Goal: Task Accomplishment & Management: Use online tool/utility

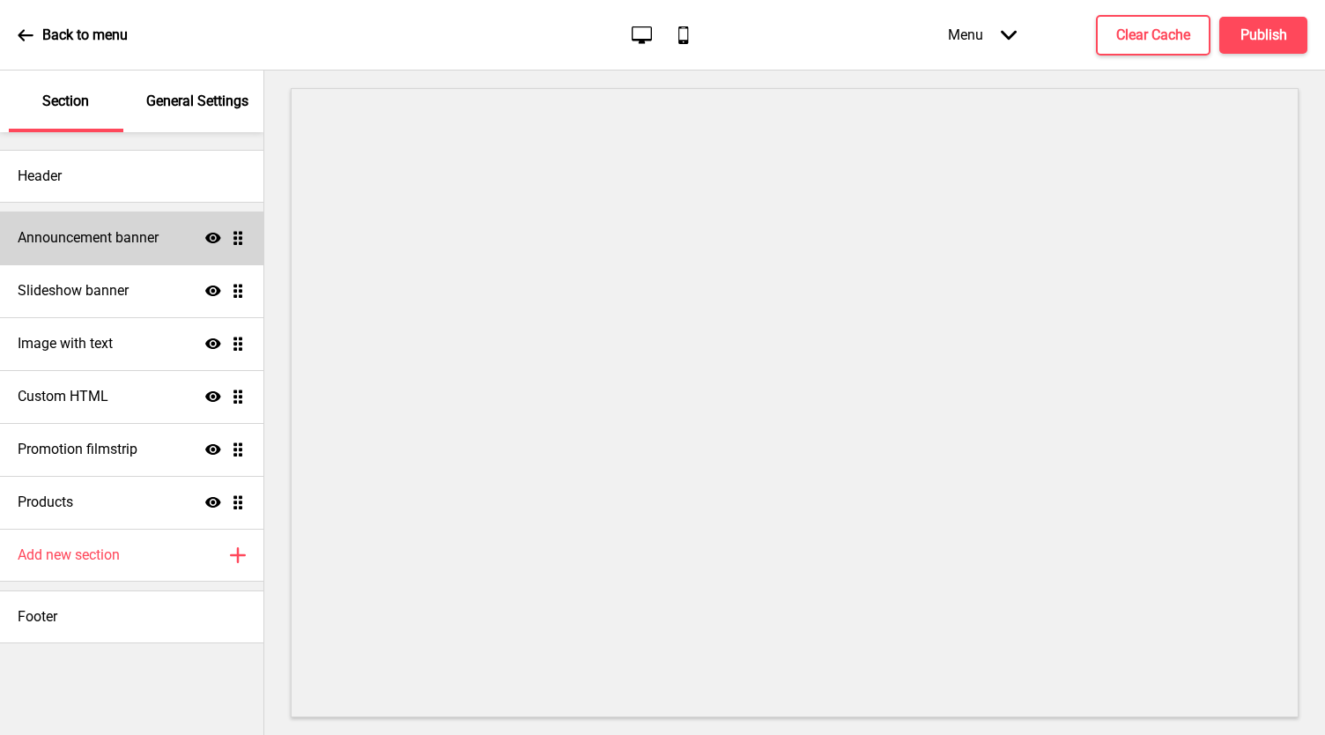
click at [152, 242] on h4 "Announcement banner" at bounding box center [88, 237] width 141 height 19
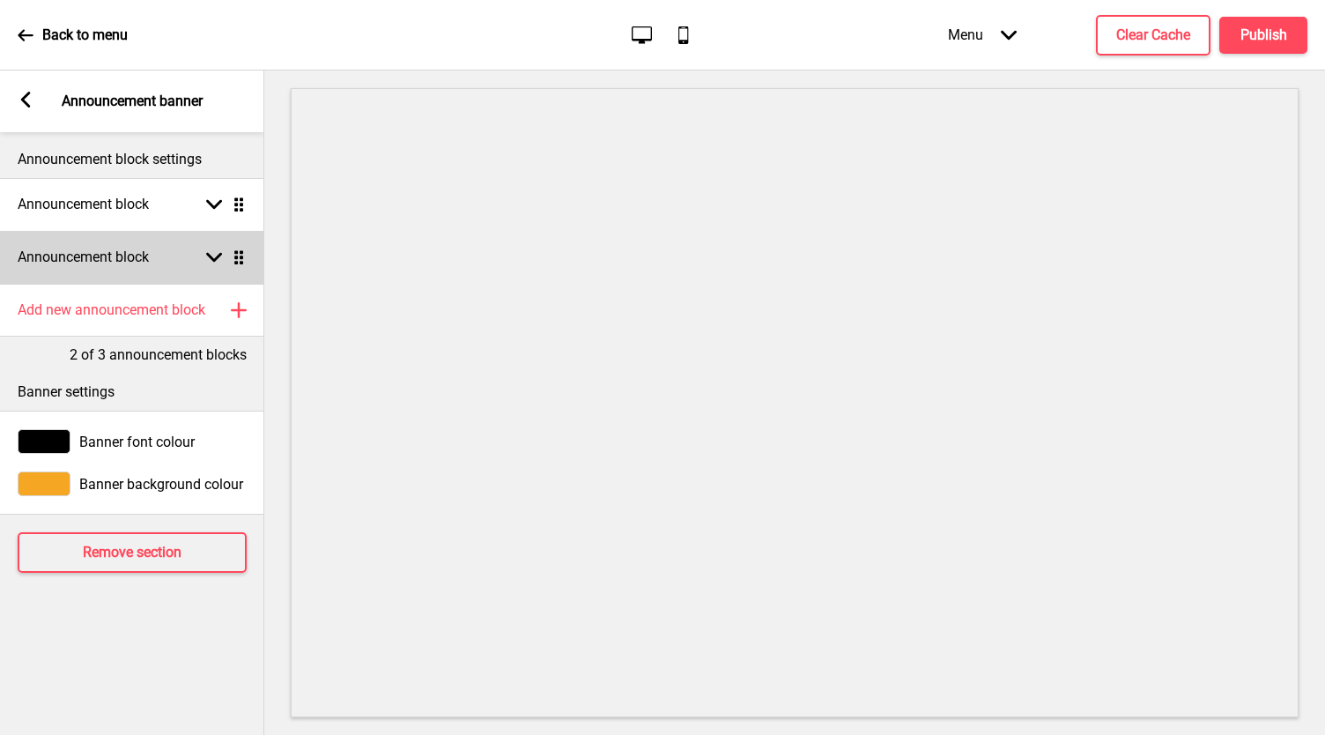
click at [212, 257] on icon at bounding box center [214, 258] width 16 height 10
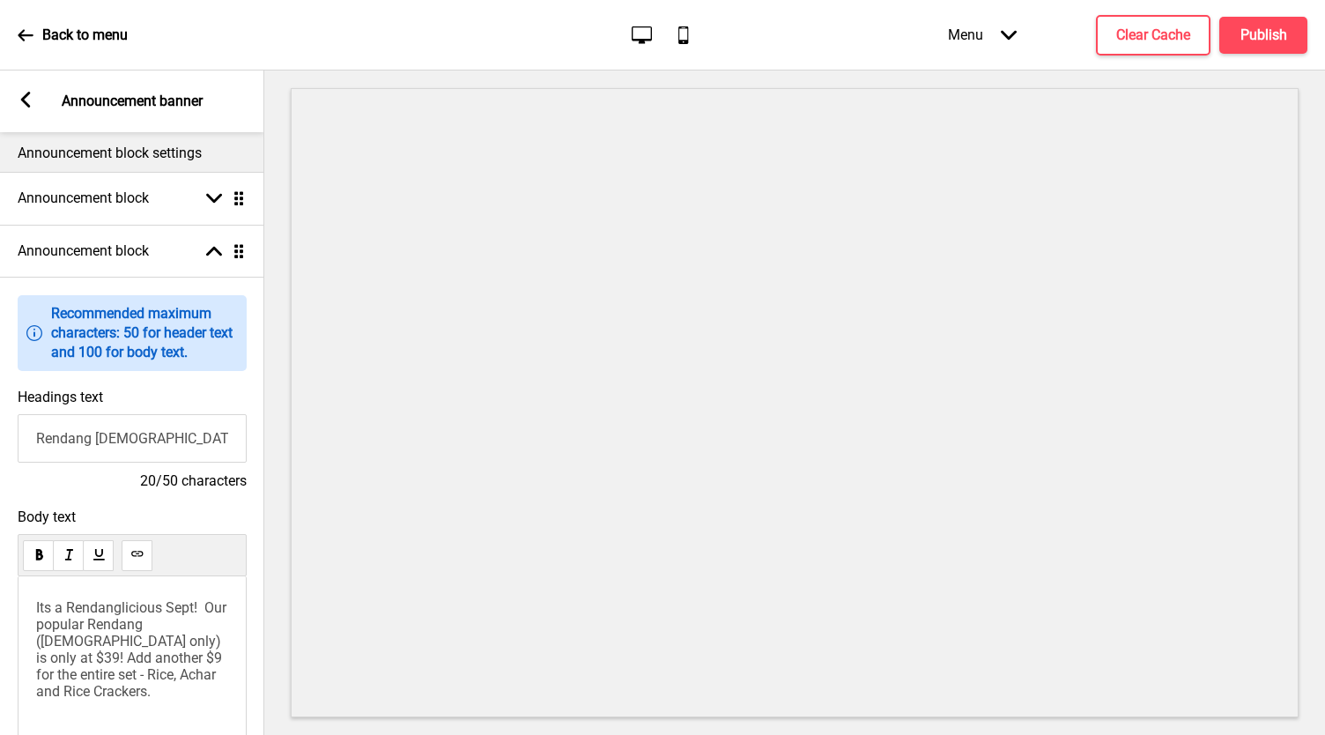
scroll to position [5, 0]
click at [51, 552] on button at bounding box center [38, 556] width 31 height 31
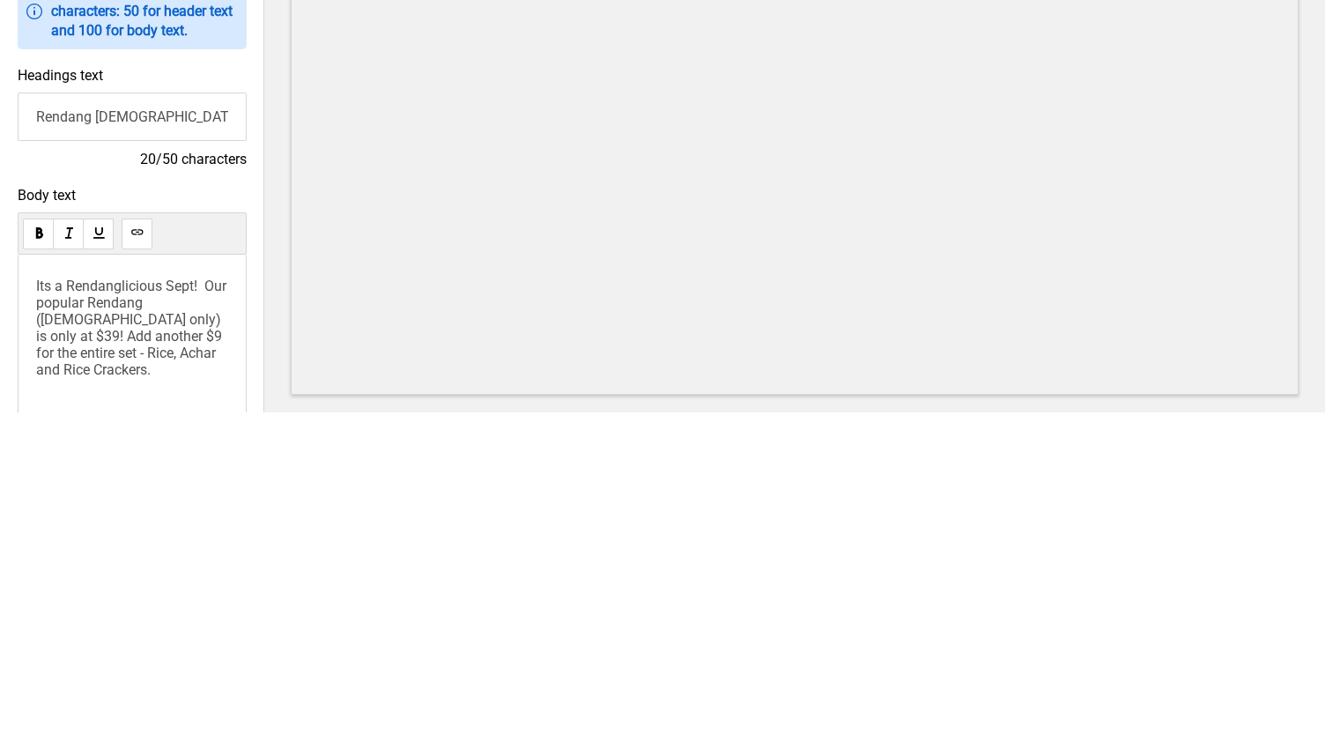
click at [222, 649] on span "Its a Rendanglicious Sept! Our popular Rendang ([DEMOGRAPHIC_DATA] only) is onl…" at bounding box center [133, 650] width 194 height 100
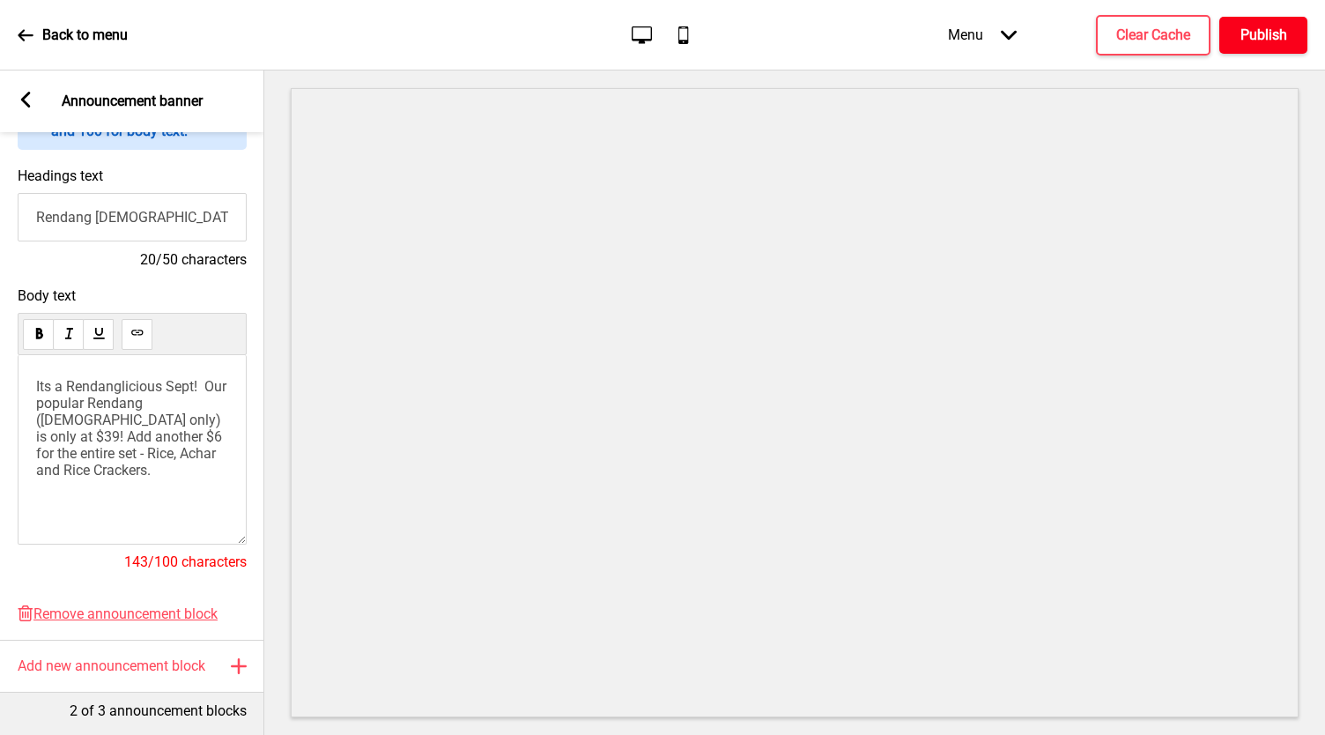
click at [1261, 33] on h4 "Publish" at bounding box center [1264, 35] width 47 height 19
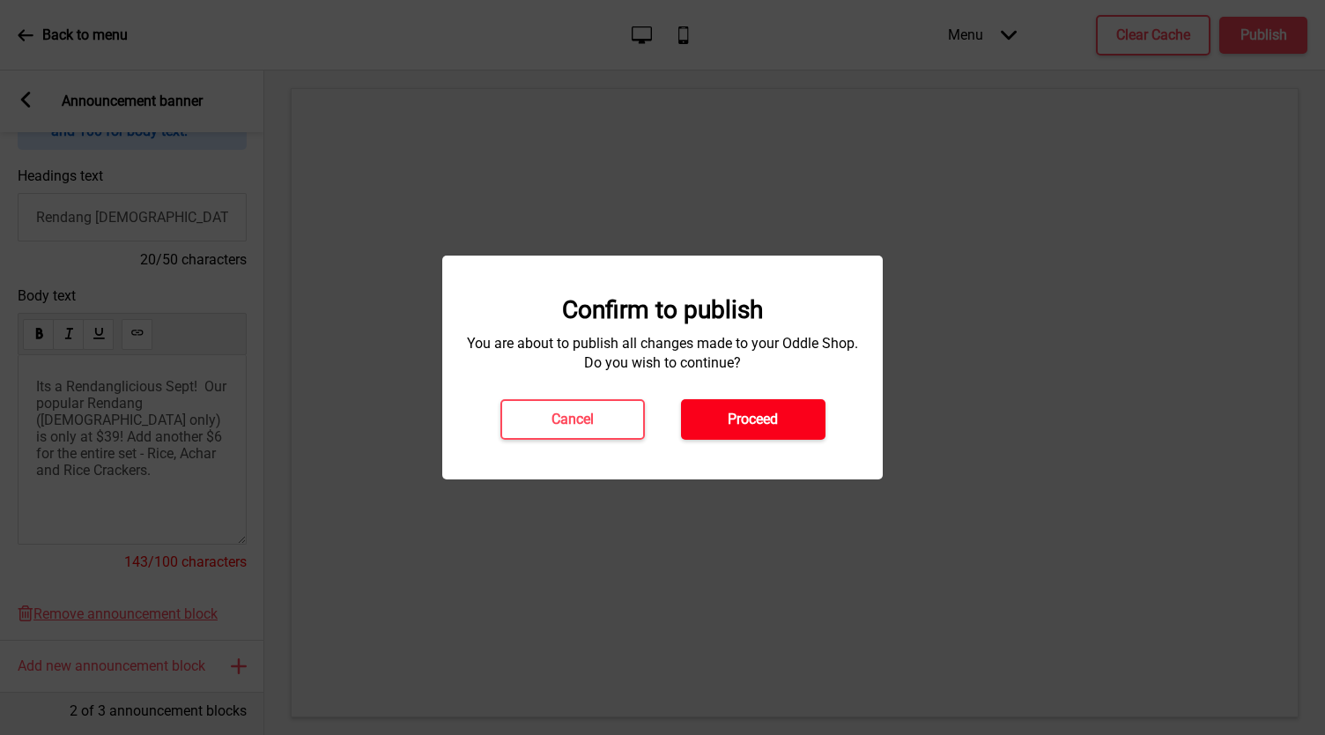
click at [776, 422] on h4 "Proceed" at bounding box center [753, 419] width 50 height 19
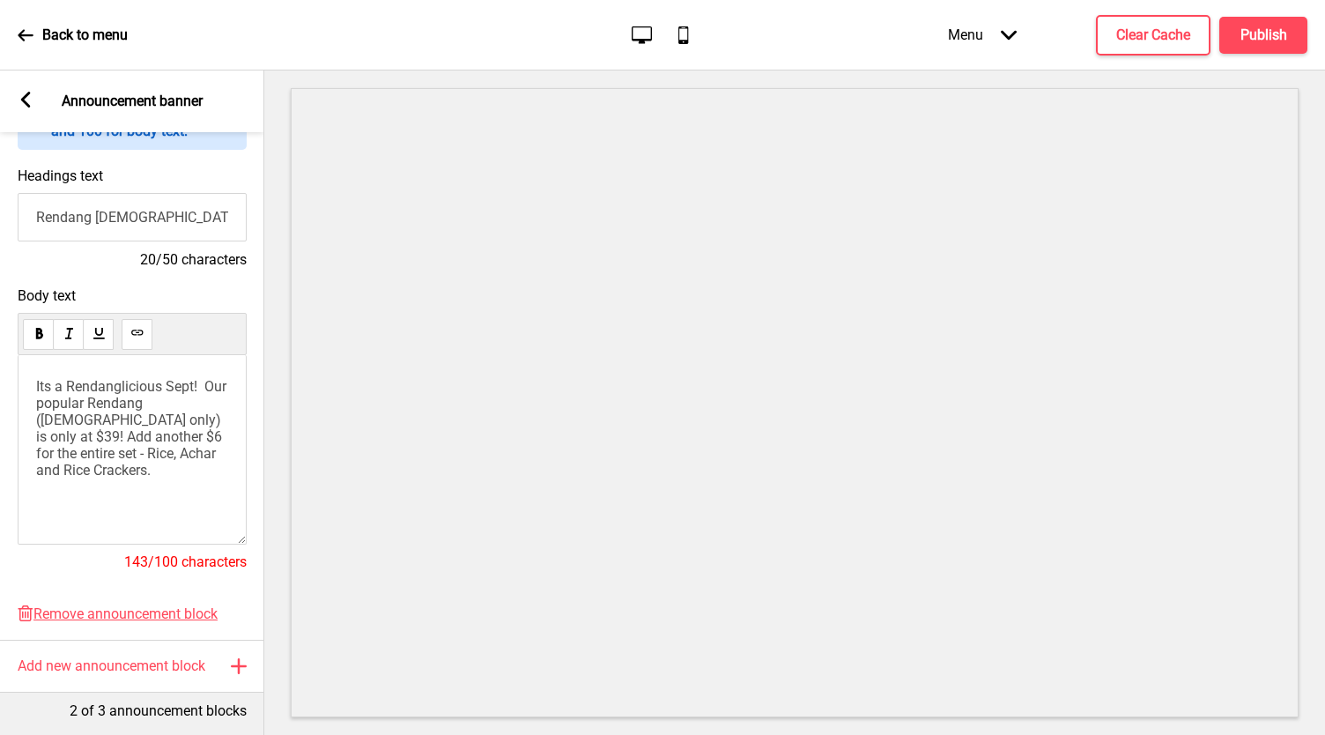
click at [27, 102] on rect at bounding box center [26, 100] width 16 height 16
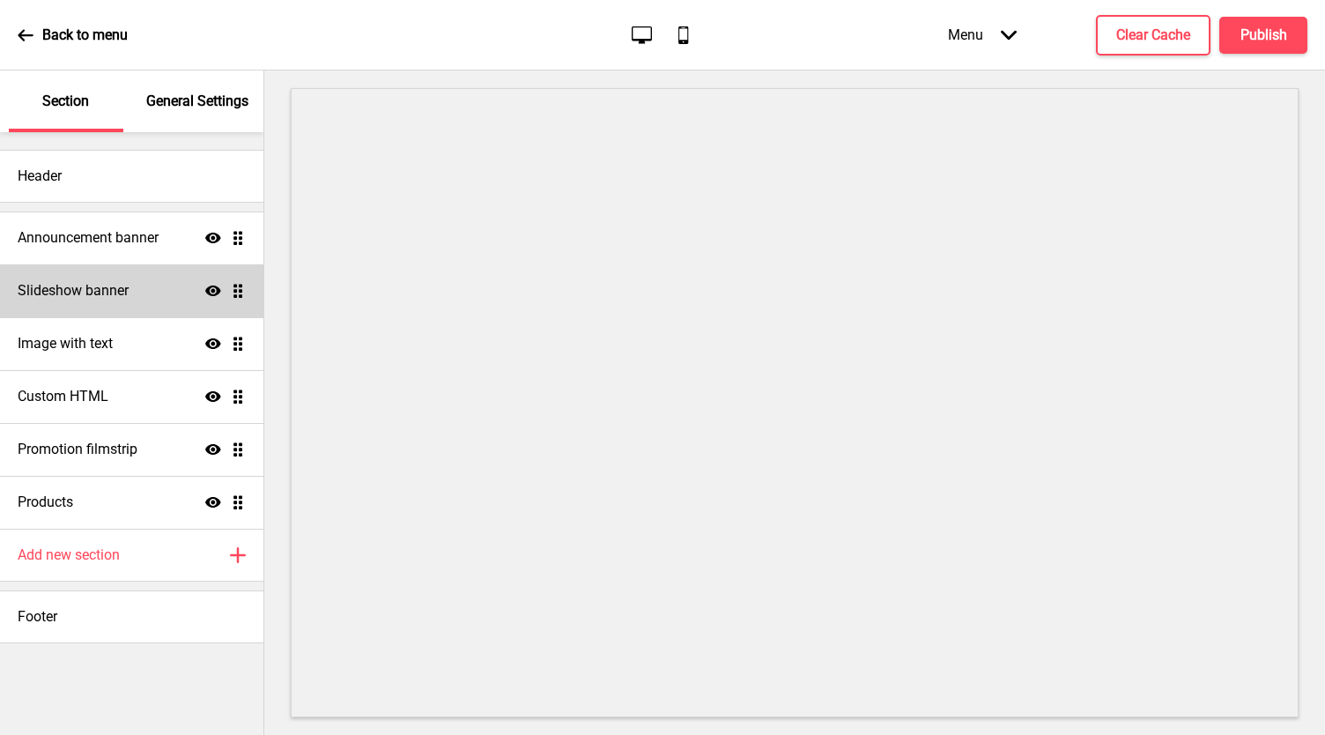
click at [147, 291] on div "Slideshow banner Show Drag" at bounding box center [131, 290] width 263 height 53
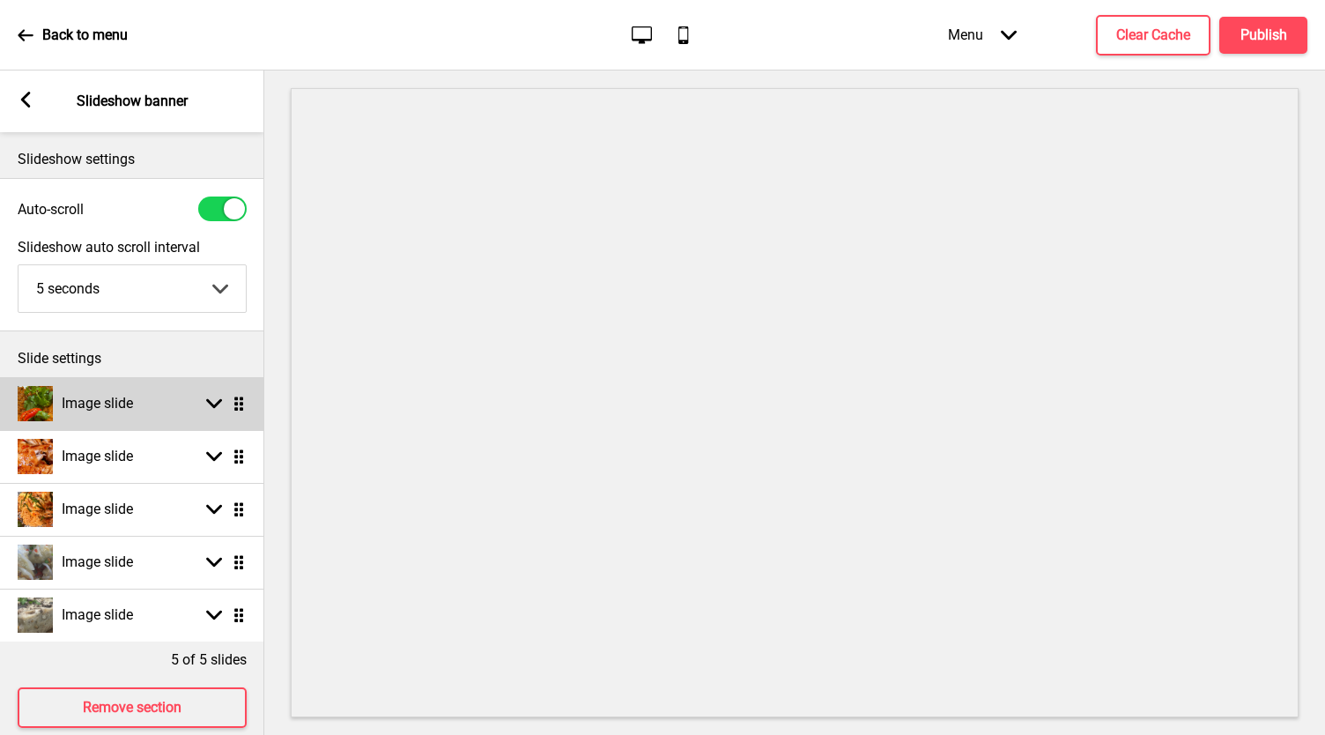
click at [192, 398] on div "Image slide Arrow down Drag" at bounding box center [132, 403] width 264 height 53
select select "right"
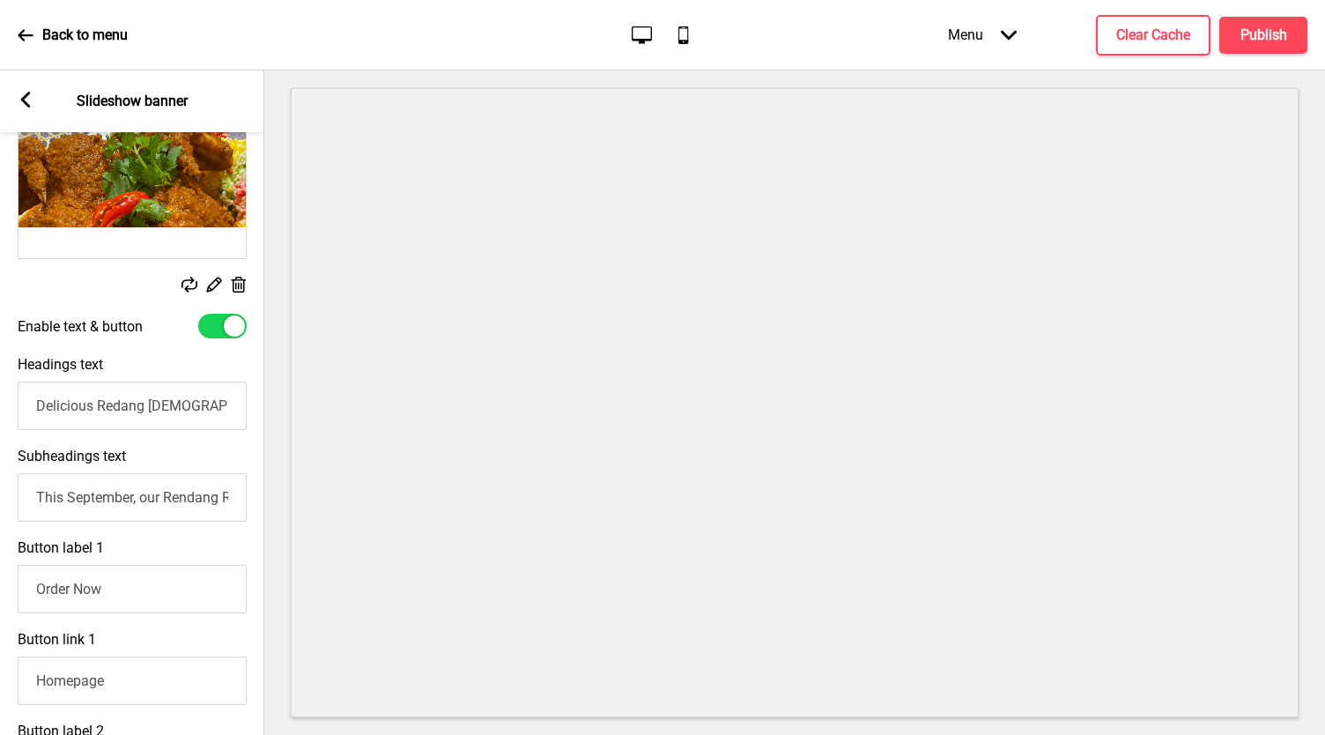
scroll to position [402, 0]
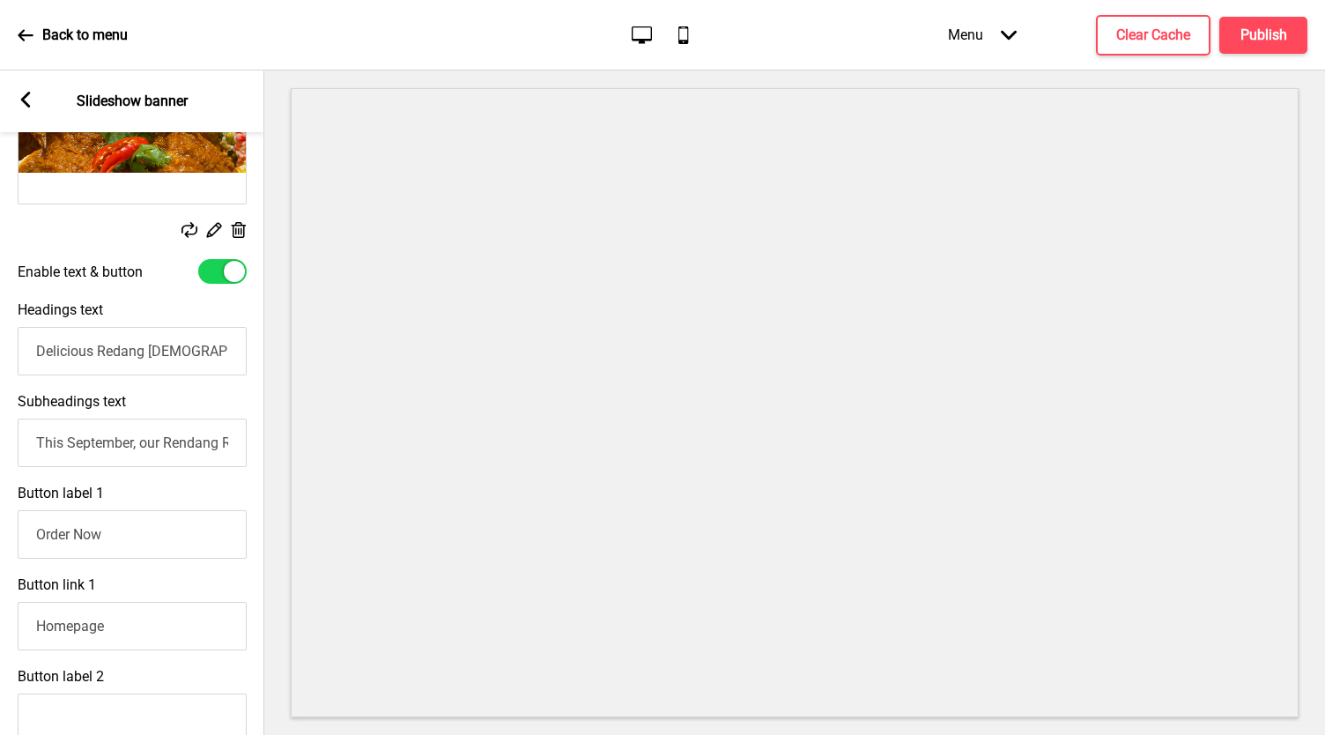
click at [201, 450] on input "This September, our Rendang Roast [DEMOGRAPHIC_DATA] is only $39! Add another $…" at bounding box center [132, 443] width 229 height 48
type input "This September, our Rendang Roast [DEMOGRAPHIC_DATA] is only $39! Add another $…"
click at [1234, 56] on div "Menu Arrow down Product Page Store Information Checkout Thank you Terms & Condi…" at bounding box center [1093, 35] width 430 height 52
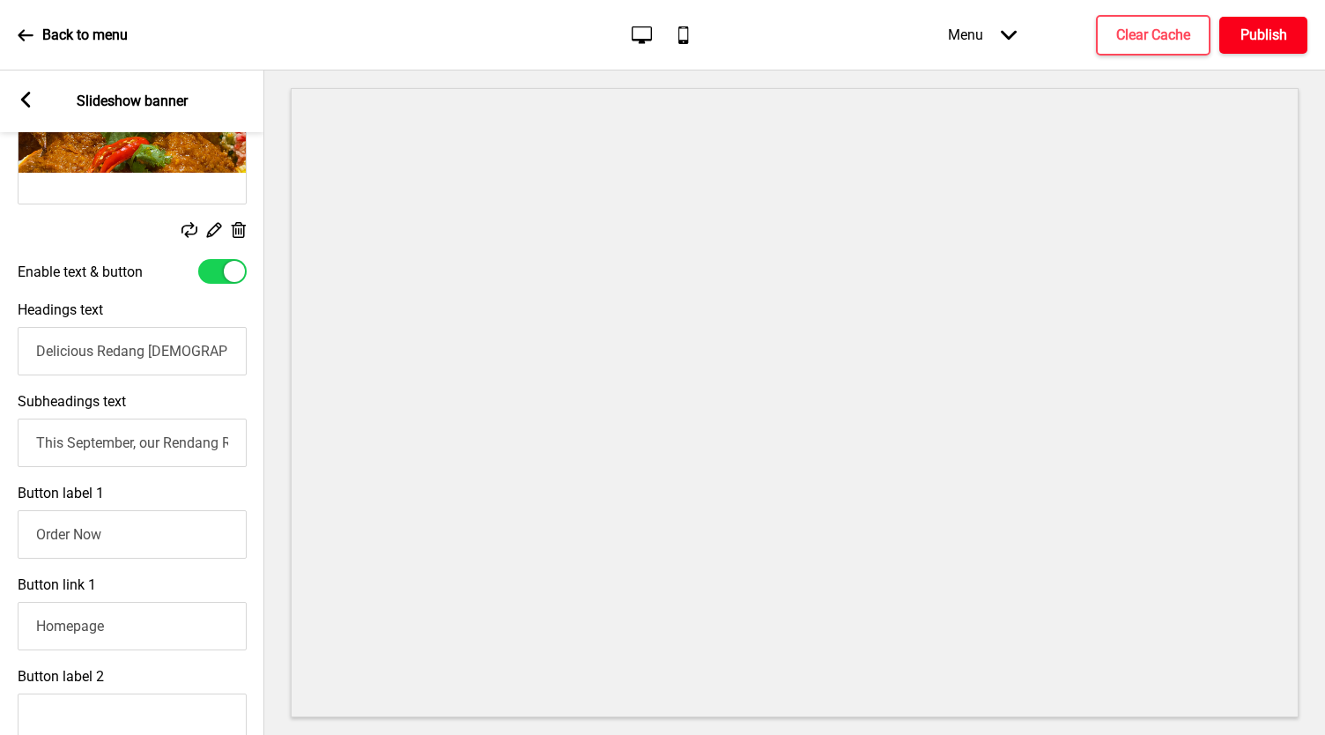
click at [1253, 29] on h4 "Publish" at bounding box center [1264, 35] width 47 height 19
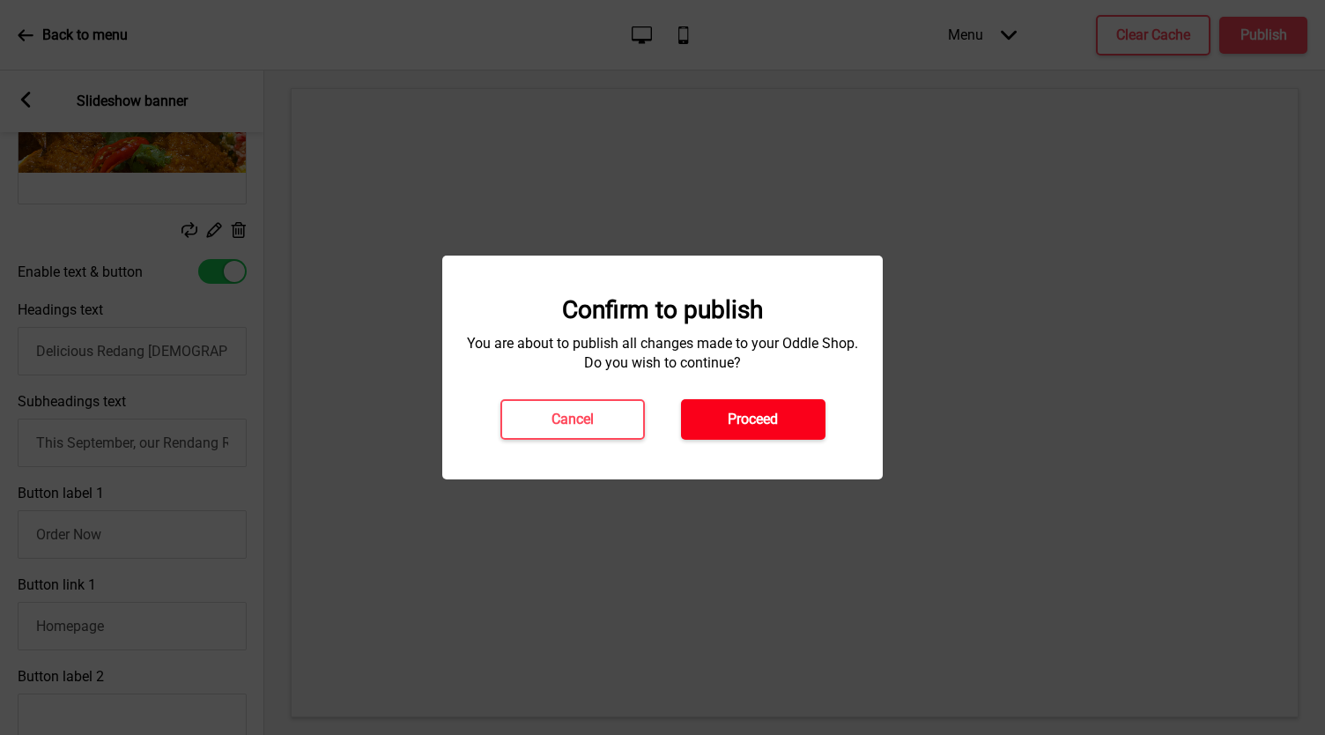
click at [779, 417] on button "Proceed" at bounding box center [753, 419] width 145 height 41
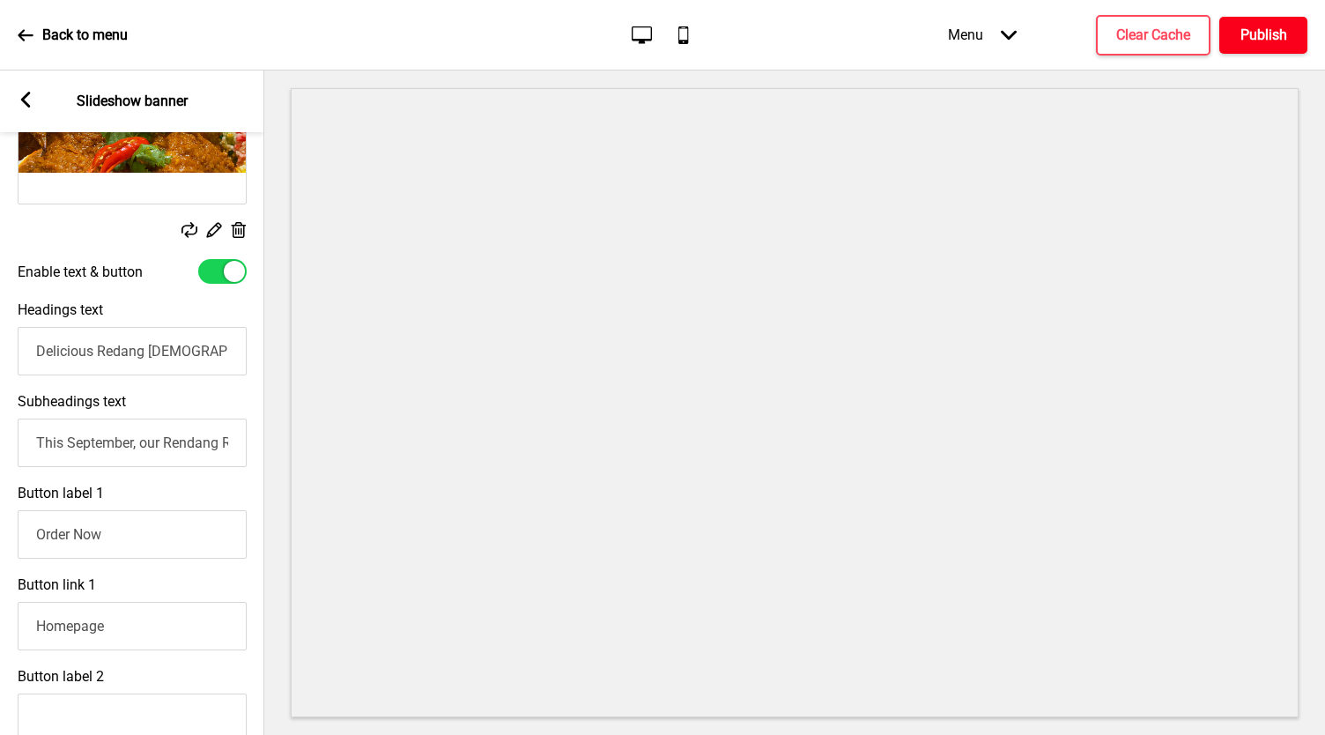
click at [1272, 33] on h4 "Publish" at bounding box center [1264, 35] width 47 height 19
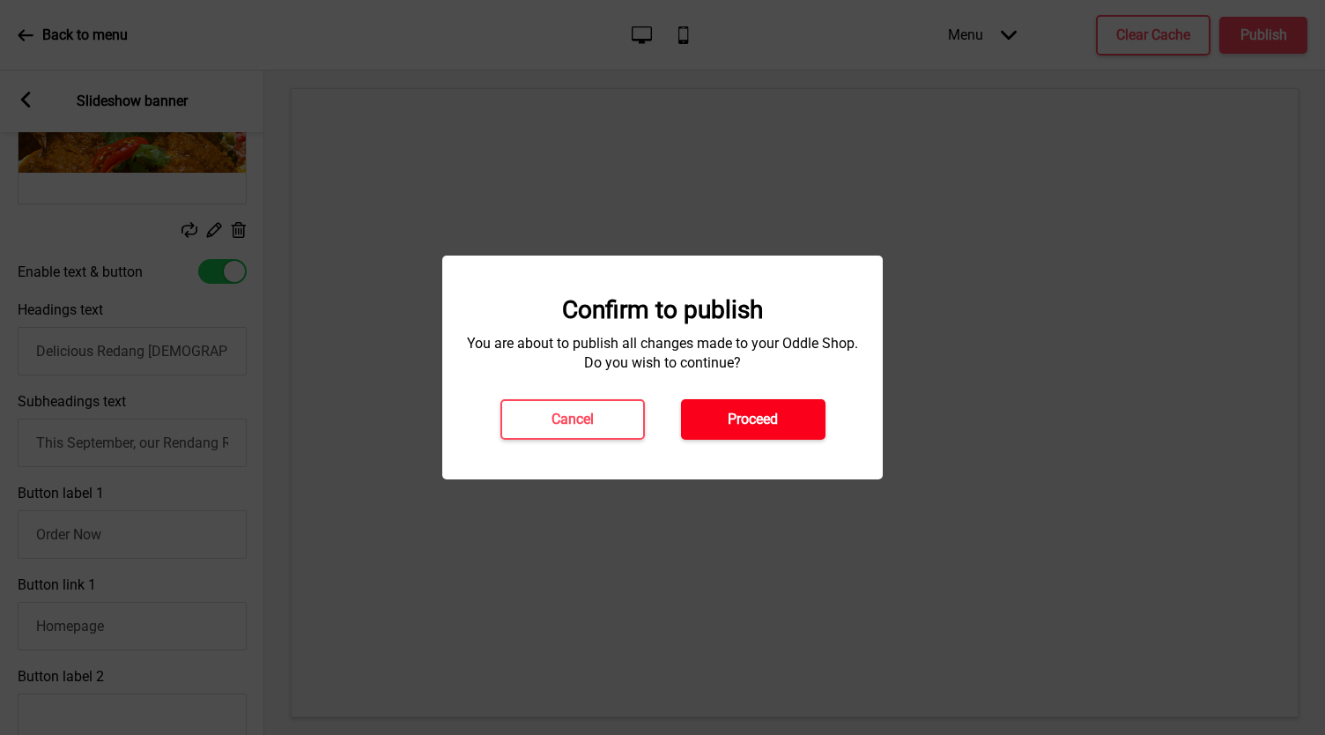
click at [737, 407] on button "Proceed" at bounding box center [753, 419] width 145 height 41
